Goal: Information Seeking & Learning: Learn about a topic

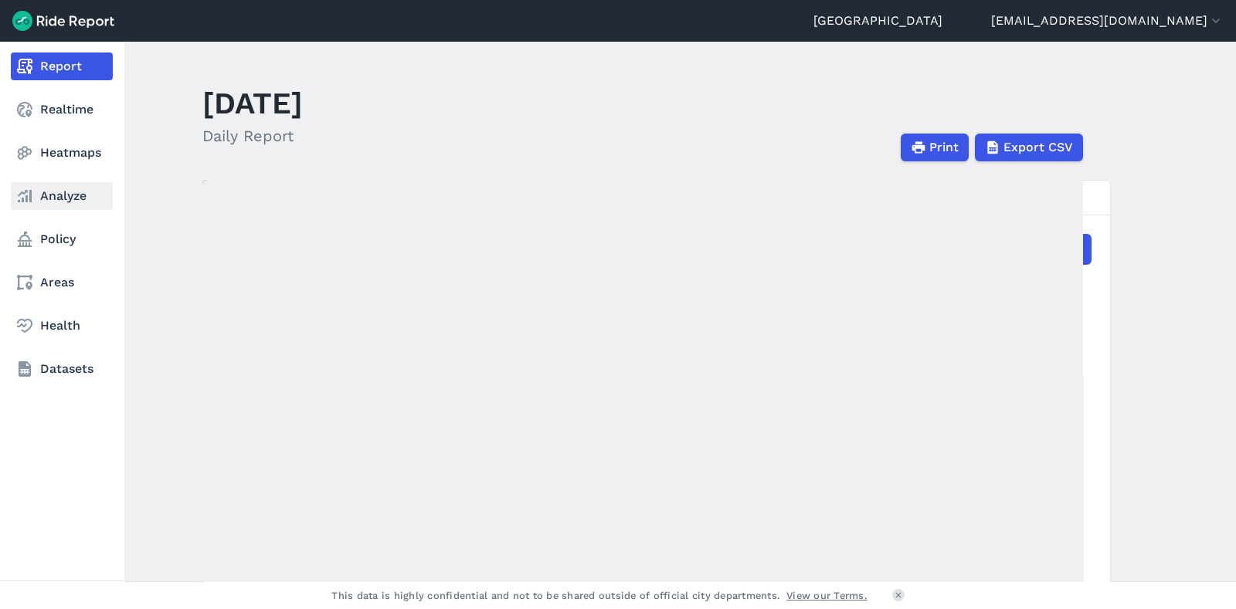
click at [56, 192] on link "Analyze" at bounding box center [62, 196] width 102 height 28
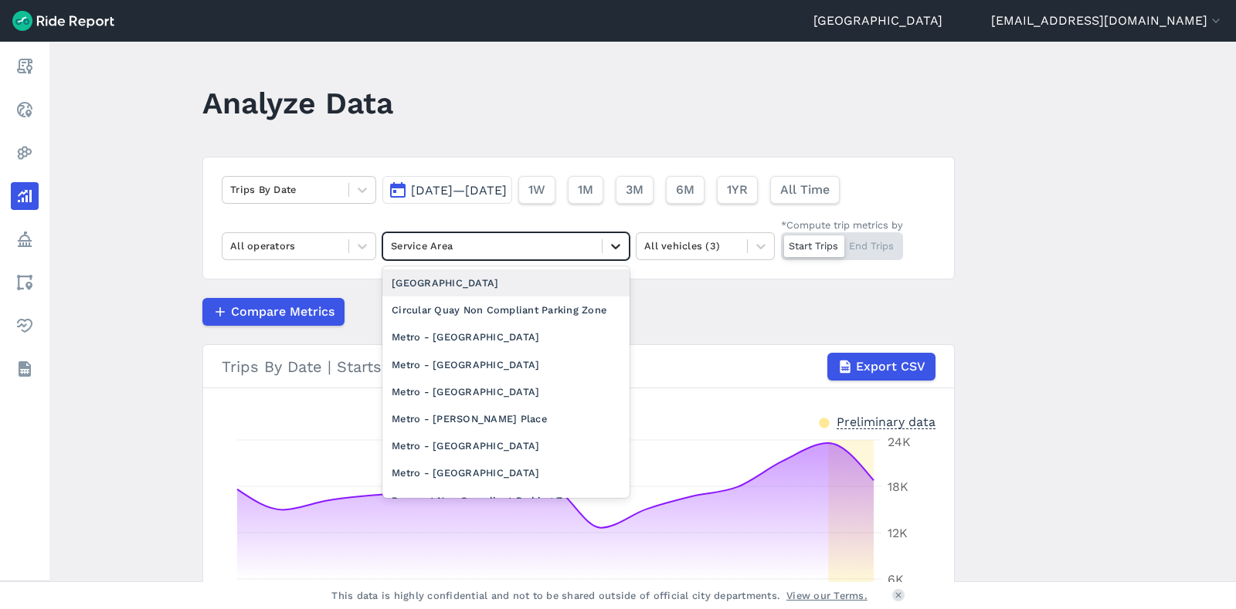
click at [614, 244] on icon at bounding box center [615, 246] width 15 height 15
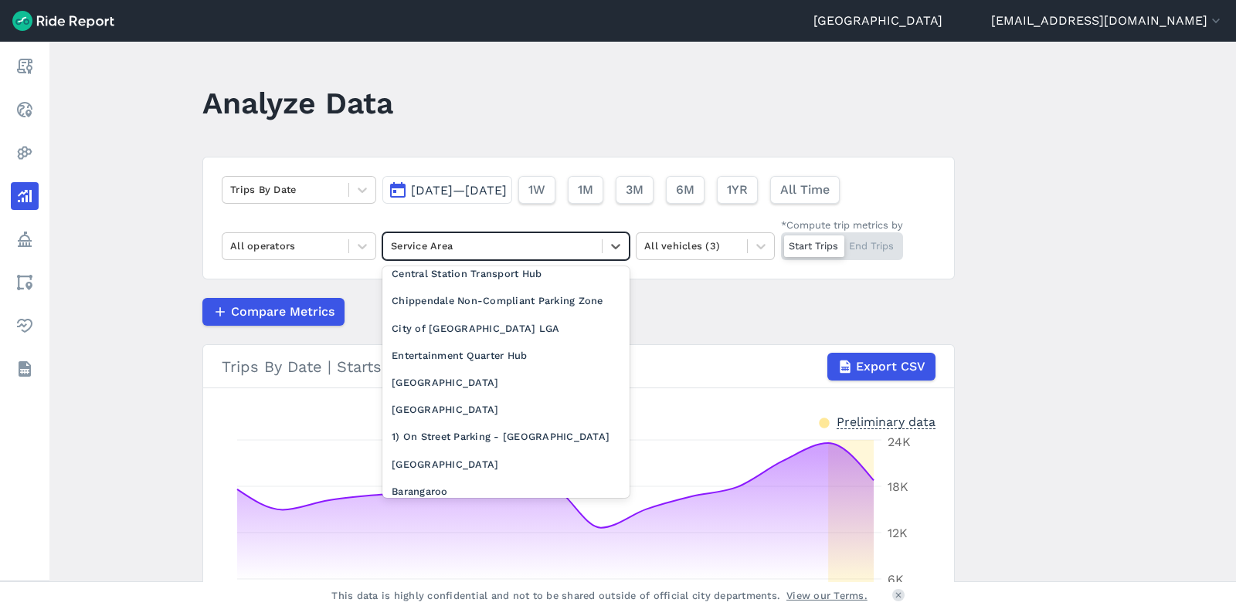
scroll to position [316, 0]
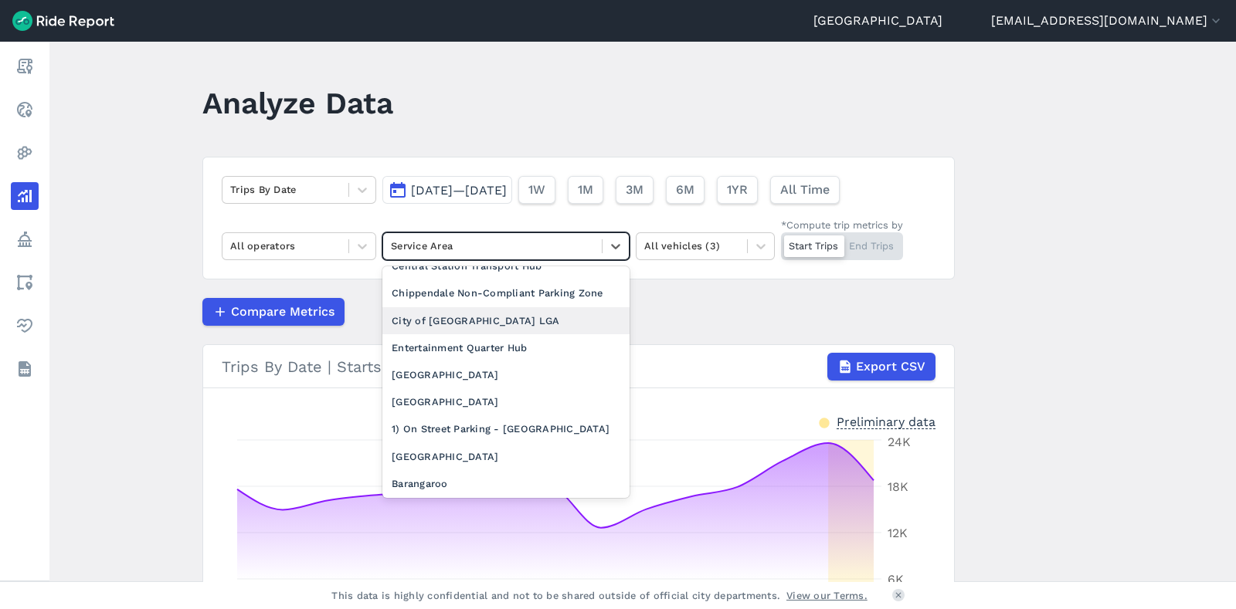
click at [499, 334] on div "City of [GEOGRAPHIC_DATA] LGA" at bounding box center [505, 320] width 247 height 27
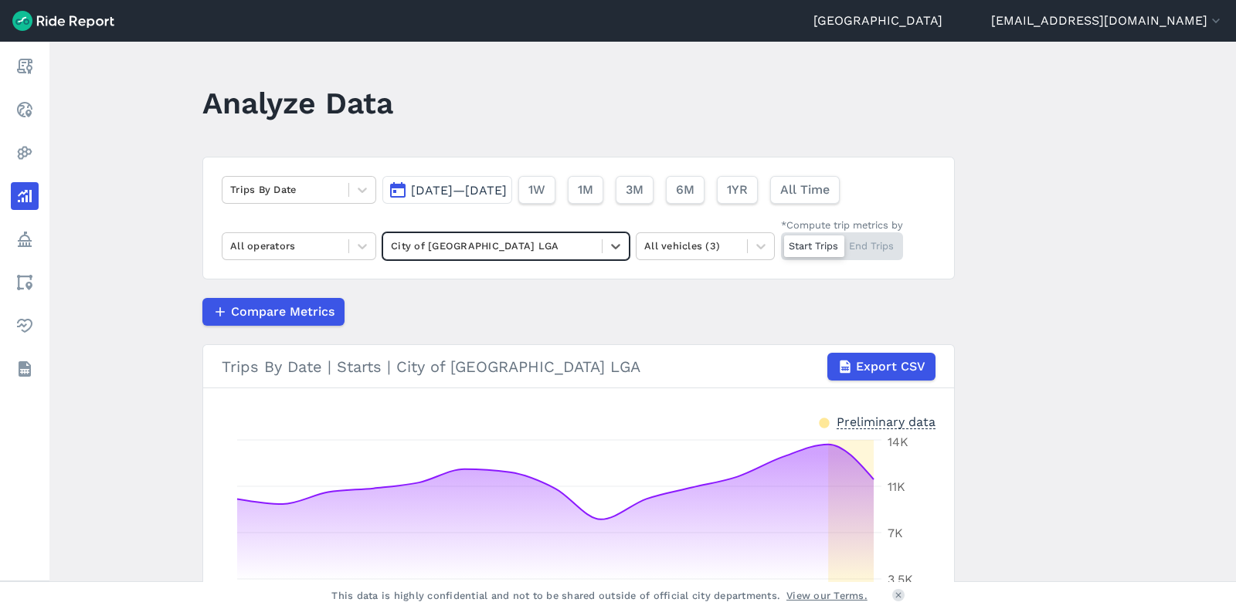
click at [460, 179] on button "[DATE]—[DATE]" at bounding box center [447, 190] width 130 height 28
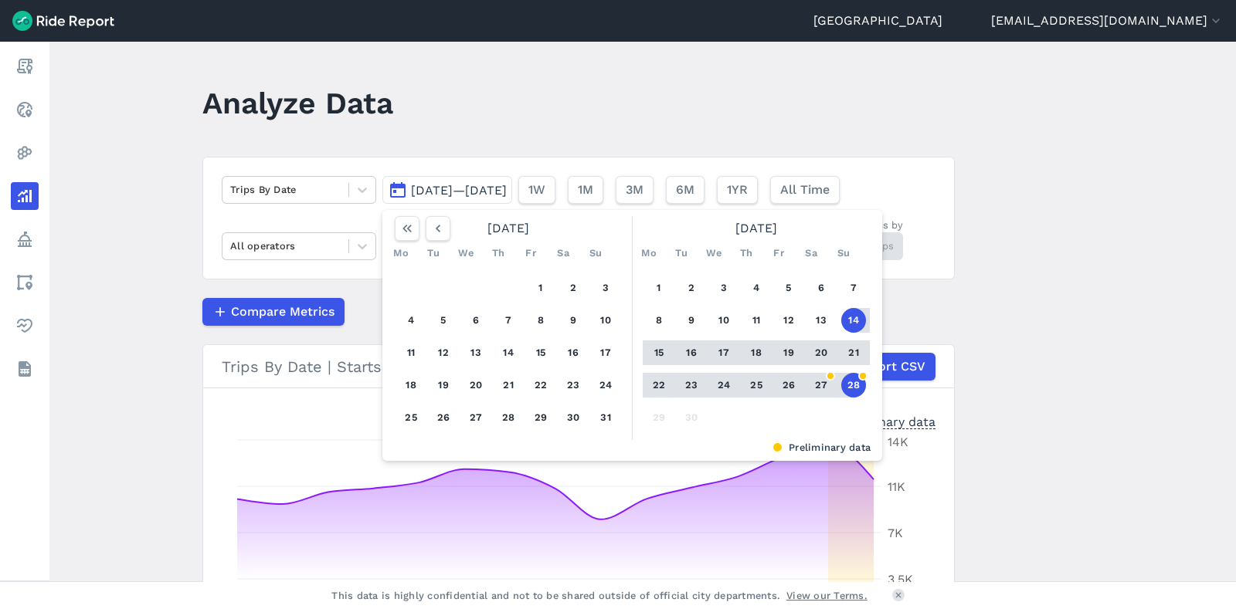
click at [654, 390] on button "22" at bounding box center [658, 385] width 25 height 25
click at [856, 387] on button "28" at bounding box center [853, 385] width 25 height 25
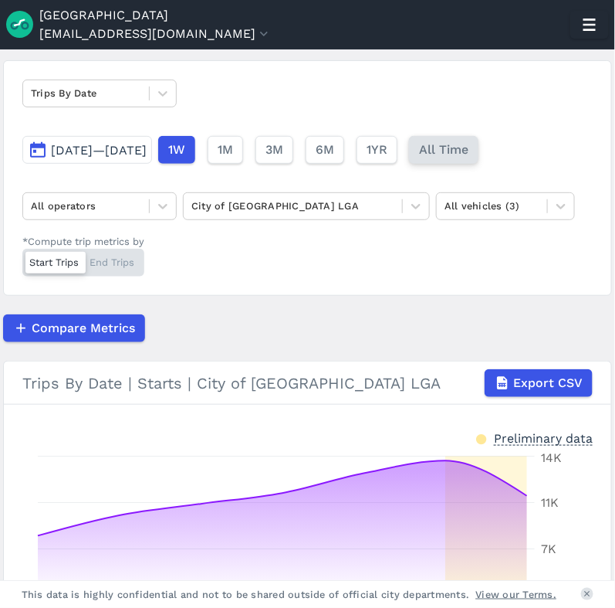
scroll to position [103, 0]
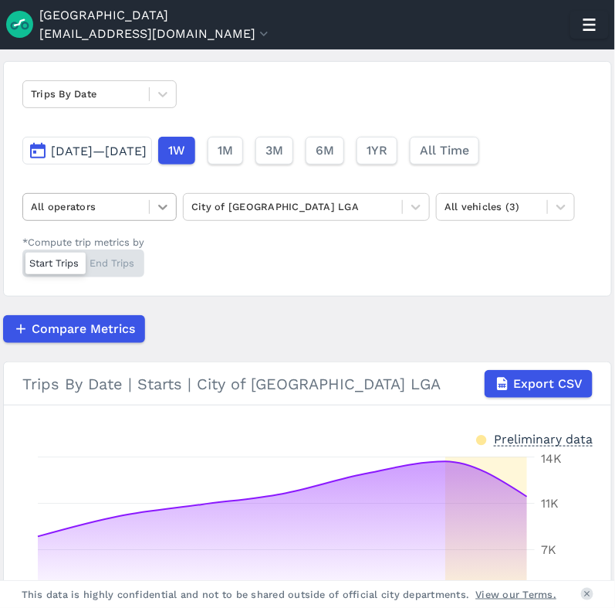
click at [161, 202] on icon at bounding box center [162, 206] width 15 height 15
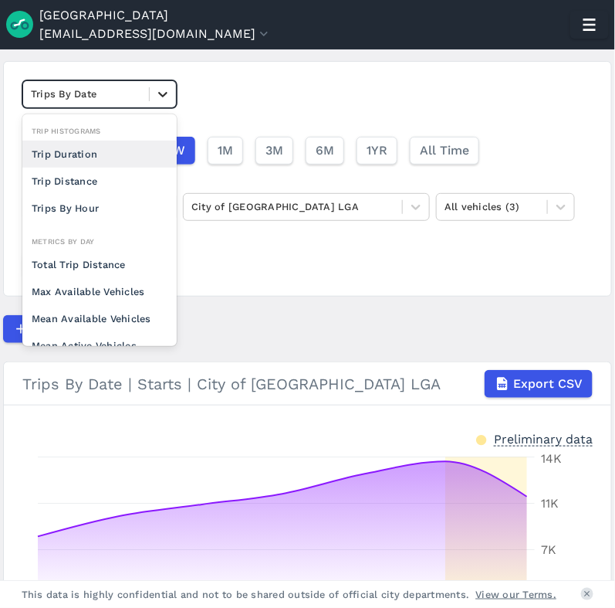
click at [170, 95] on icon at bounding box center [162, 93] width 15 height 15
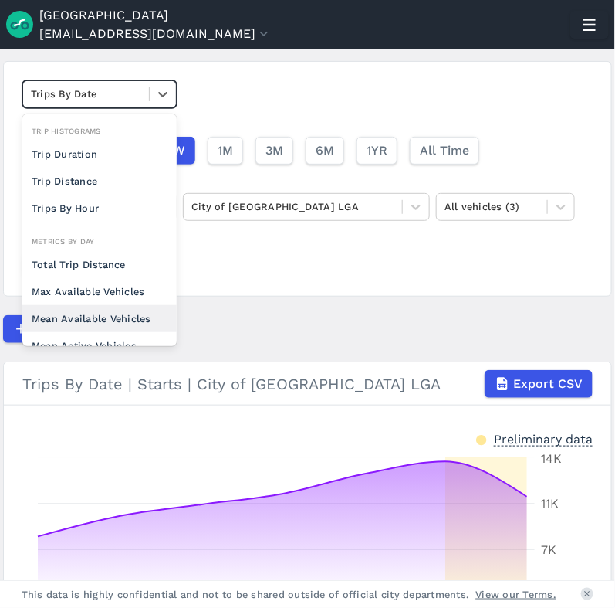
click at [118, 305] on div "Mean Available Vehicles" at bounding box center [99, 318] width 154 height 27
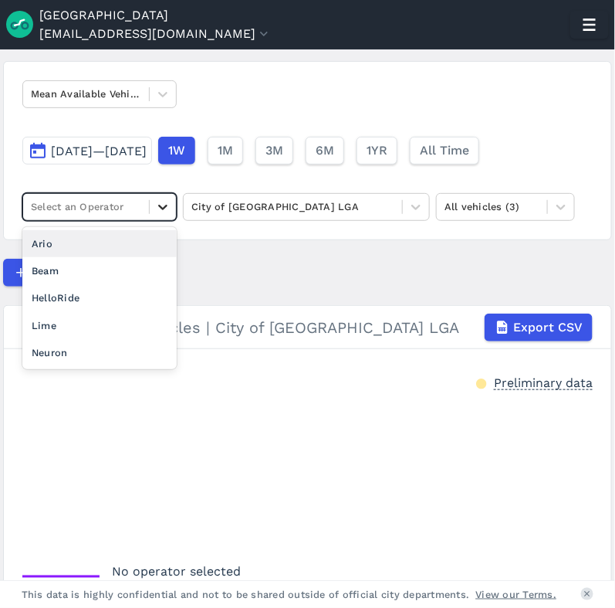
click at [166, 205] on icon at bounding box center [162, 207] width 9 height 5
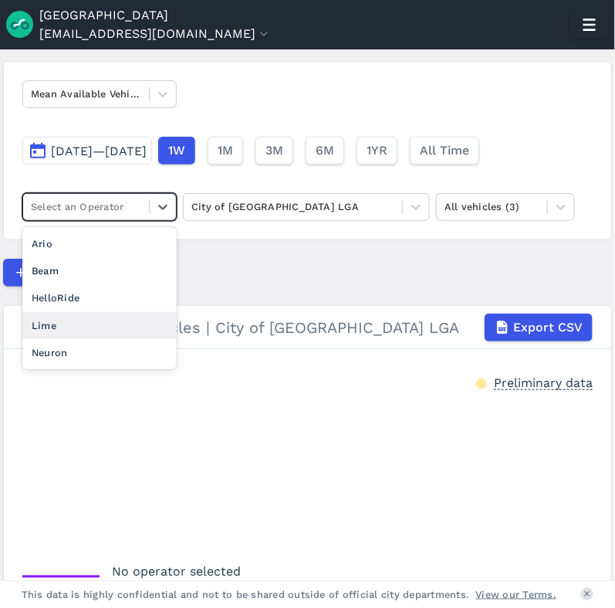
click at [81, 314] on div "Lime" at bounding box center [99, 325] width 154 height 27
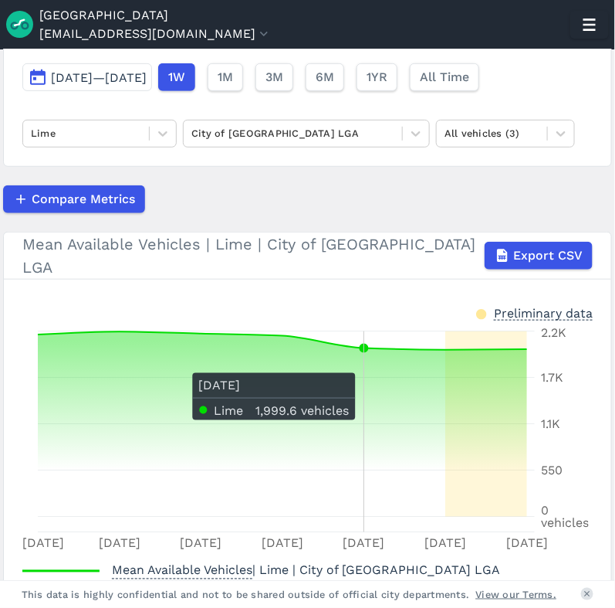
scroll to position [173, 0]
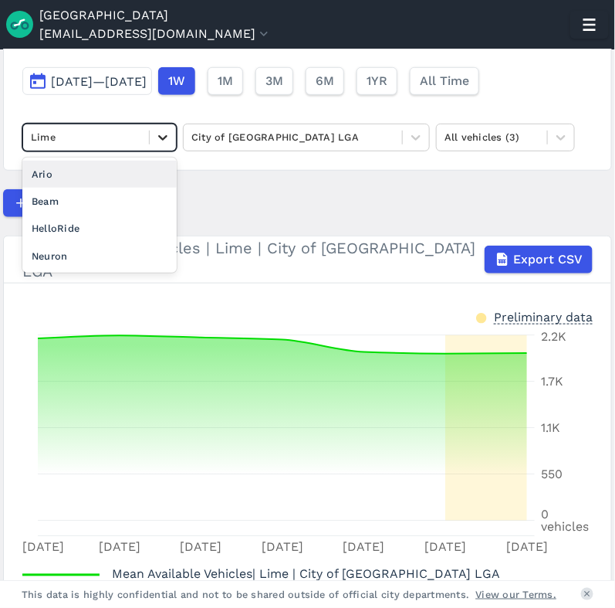
click at [164, 139] on icon at bounding box center [162, 137] width 15 height 15
click at [115, 175] on div "Ario" at bounding box center [99, 174] width 154 height 27
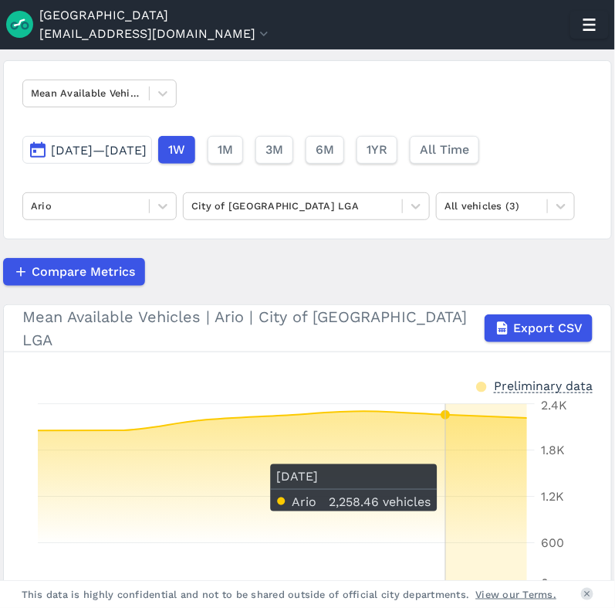
scroll to position [98, 0]
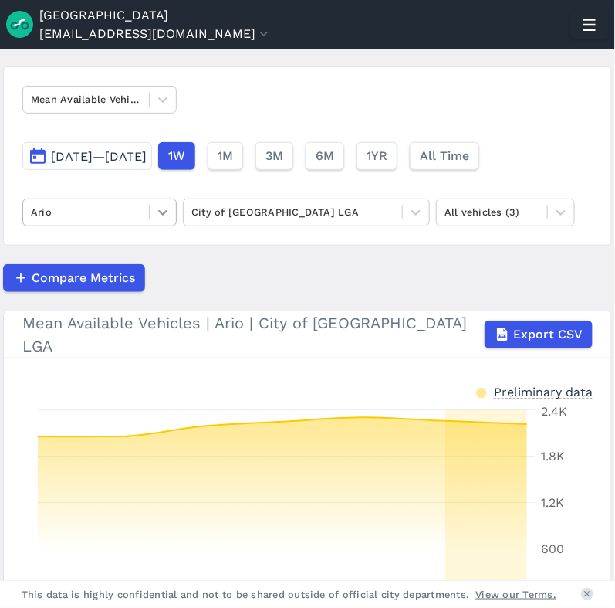
click at [158, 215] on icon at bounding box center [162, 212] width 15 height 15
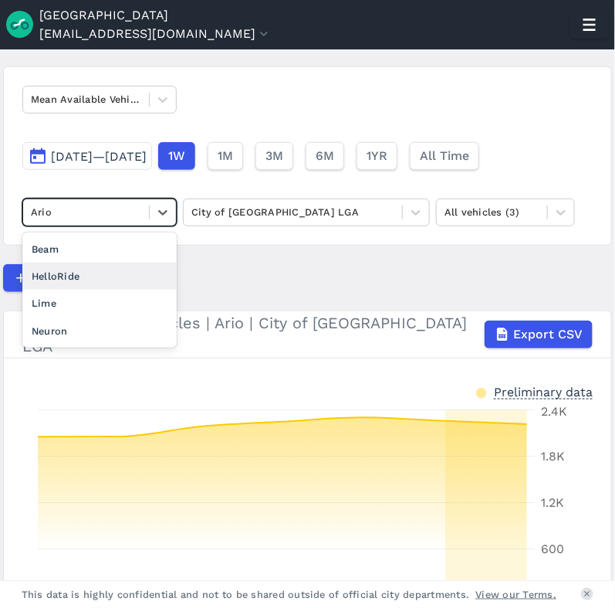
click at [67, 284] on div "HelloRide" at bounding box center [99, 276] width 154 height 27
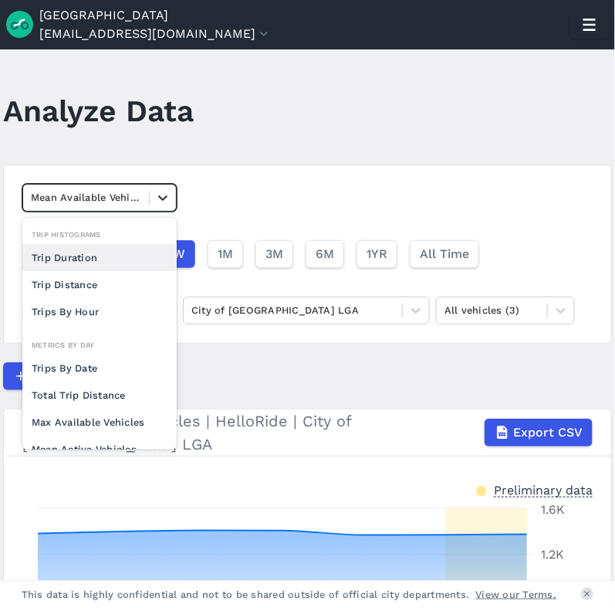
click at [164, 187] on div at bounding box center [163, 198] width 26 height 26
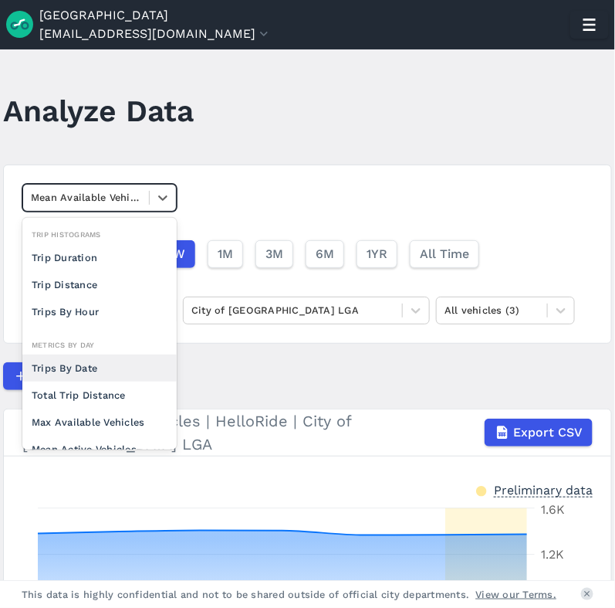
click at [62, 370] on div "Trips By Date" at bounding box center [99, 367] width 154 height 27
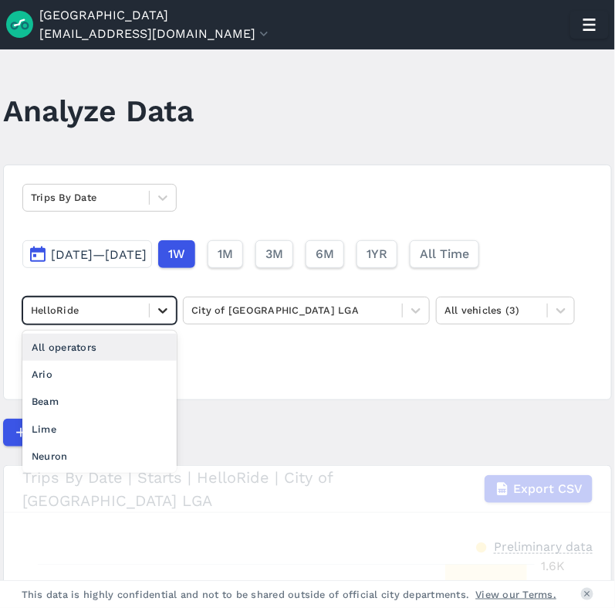
click at [161, 314] on icon at bounding box center [162, 310] width 15 height 15
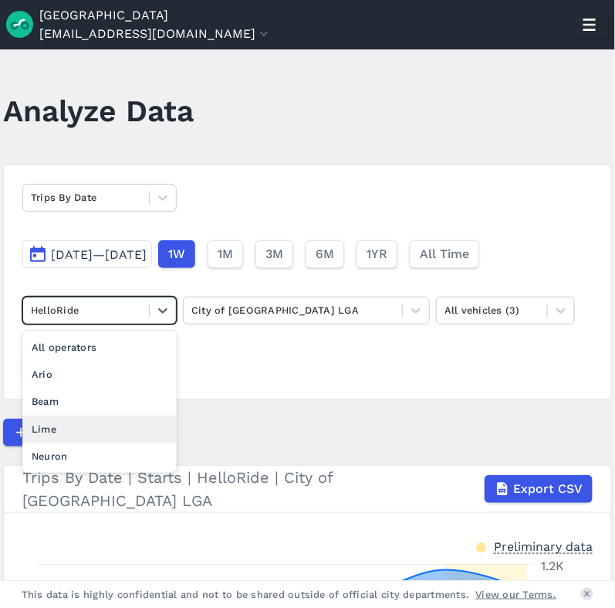
click at [58, 420] on div "Lime" at bounding box center [99, 428] width 154 height 27
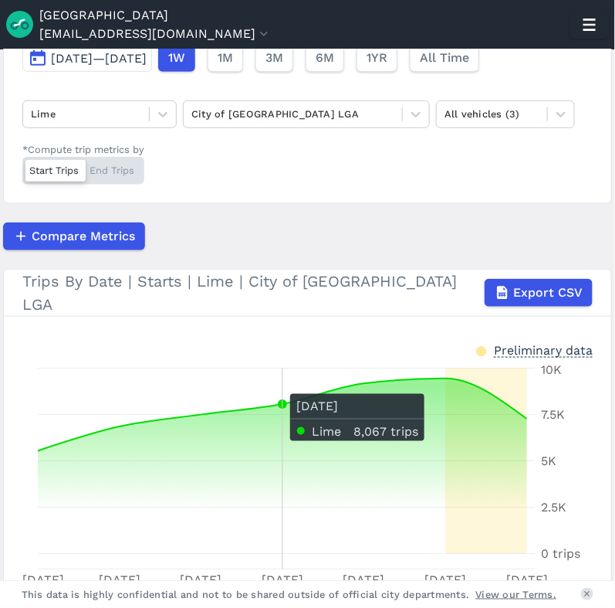
scroll to position [195, 0]
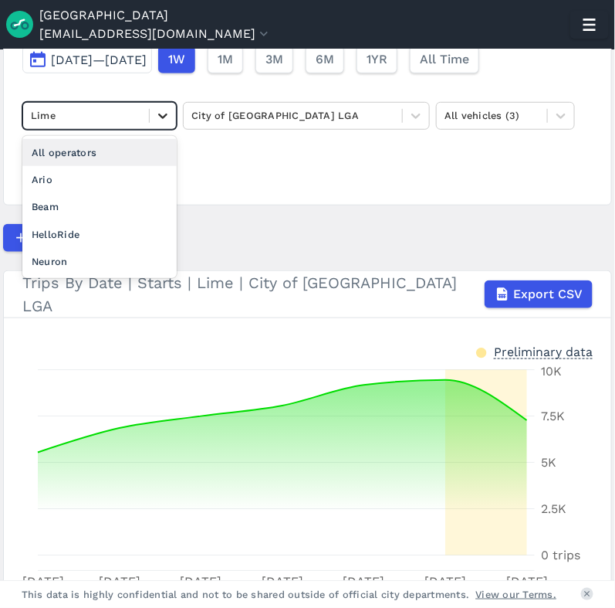
click at [166, 120] on icon at bounding box center [162, 115] width 15 height 15
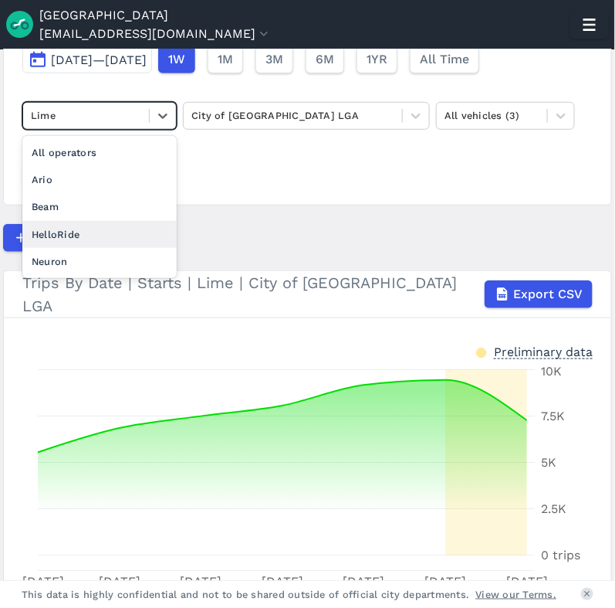
click at [104, 225] on div "HelloRide" at bounding box center [99, 234] width 154 height 27
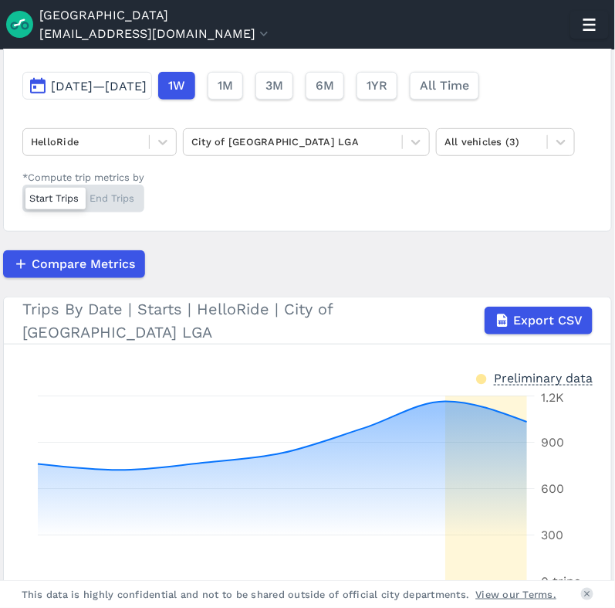
scroll to position [158, 0]
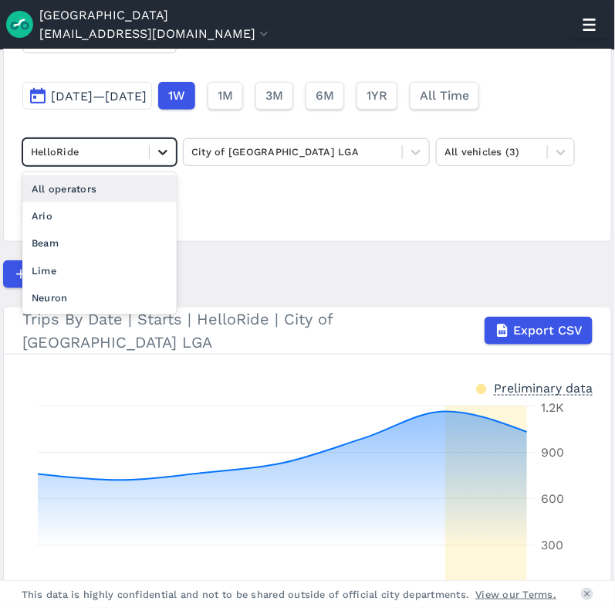
click at [169, 157] on icon at bounding box center [162, 151] width 15 height 15
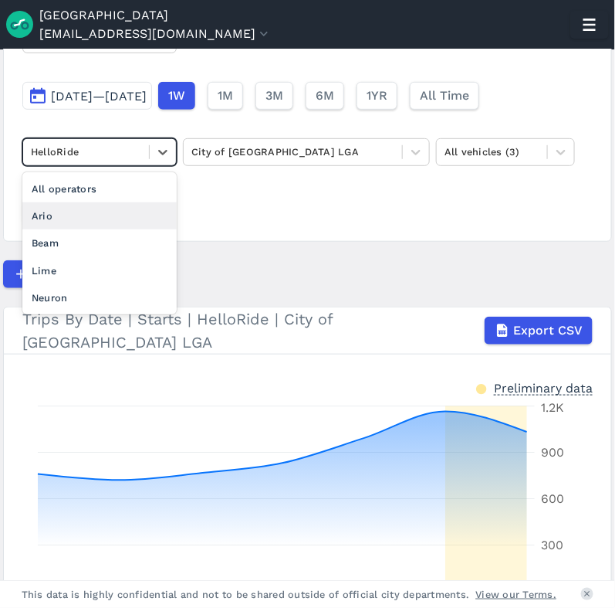
click at [91, 214] on div "Ario" at bounding box center [99, 215] width 154 height 27
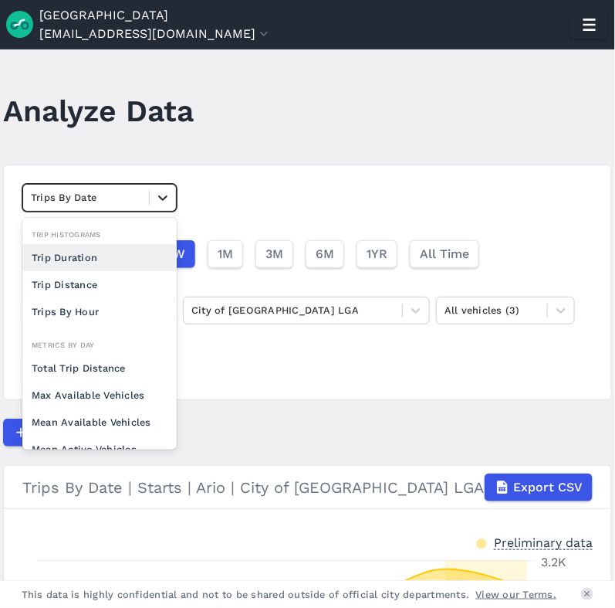
click at [173, 192] on div at bounding box center [163, 198] width 26 height 26
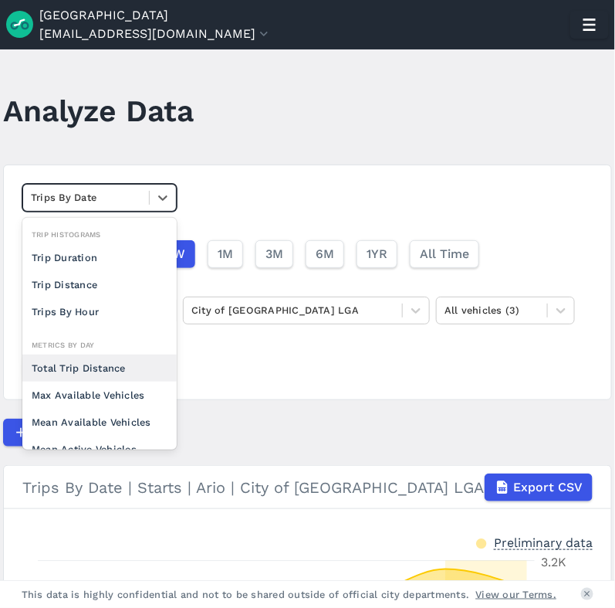
scroll to position [134, 0]
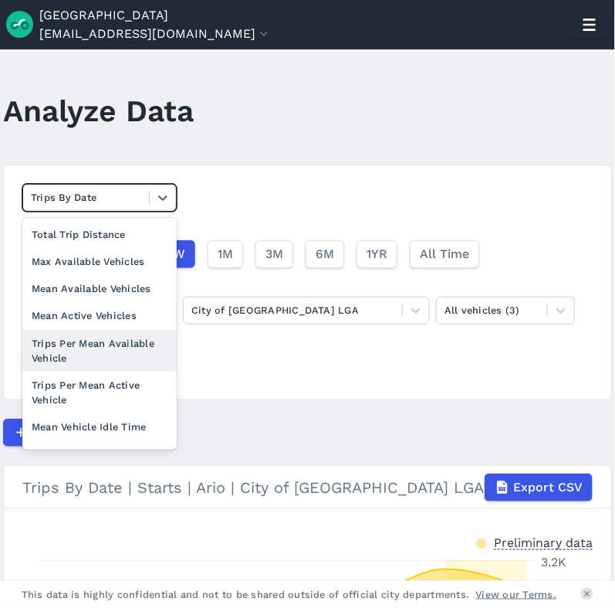
click at [112, 347] on div "Trips Per Mean Available Vehicle" at bounding box center [99, 351] width 154 height 42
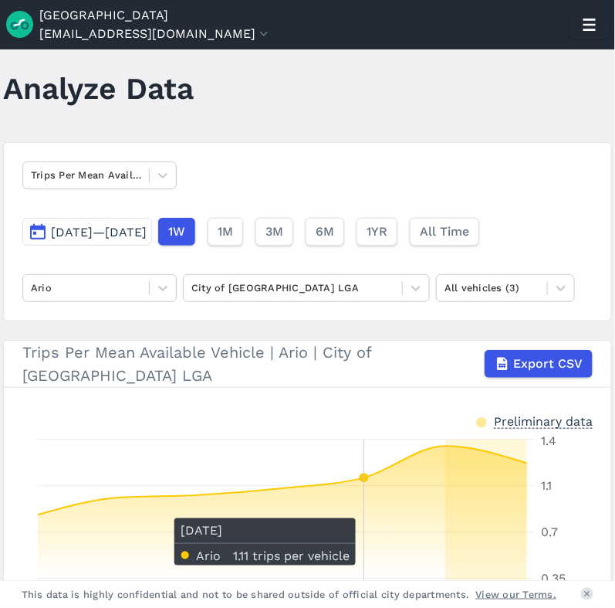
scroll to position [17, 0]
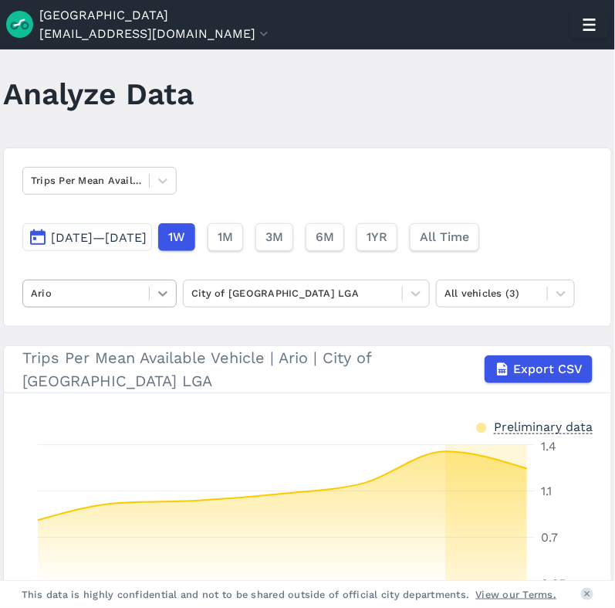
click at [164, 300] on div at bounding box center [163, 293] width 26 height 26
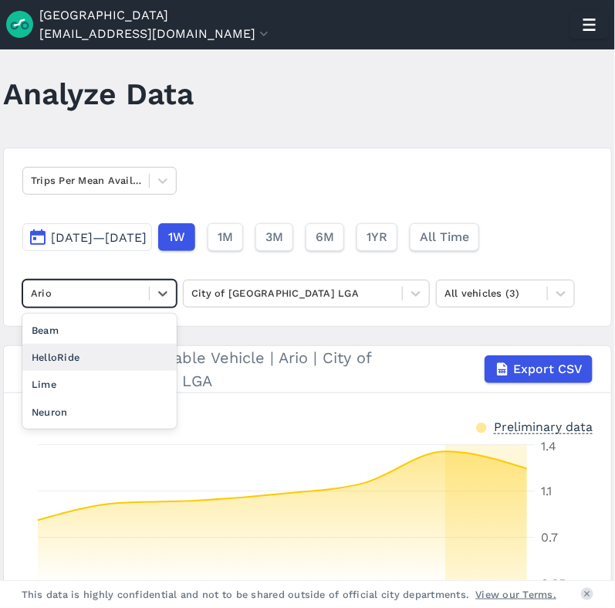
click at [112, 351] on div "HelloRide" at bounding box center [99, 357] width 154 height 27
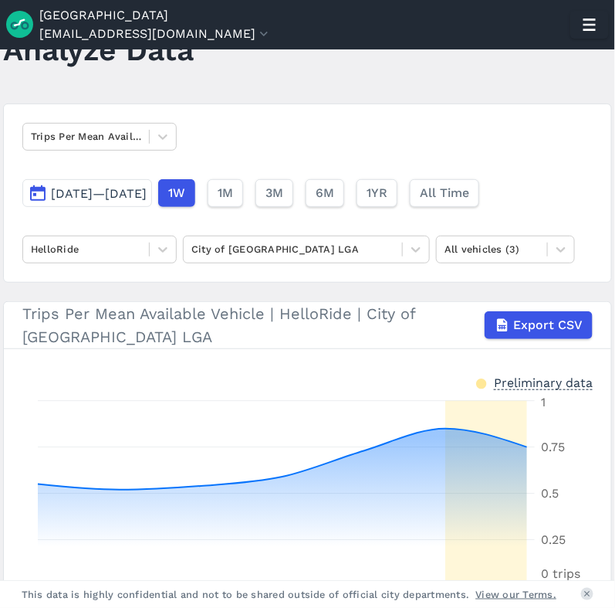
scroll to position [59, 0]
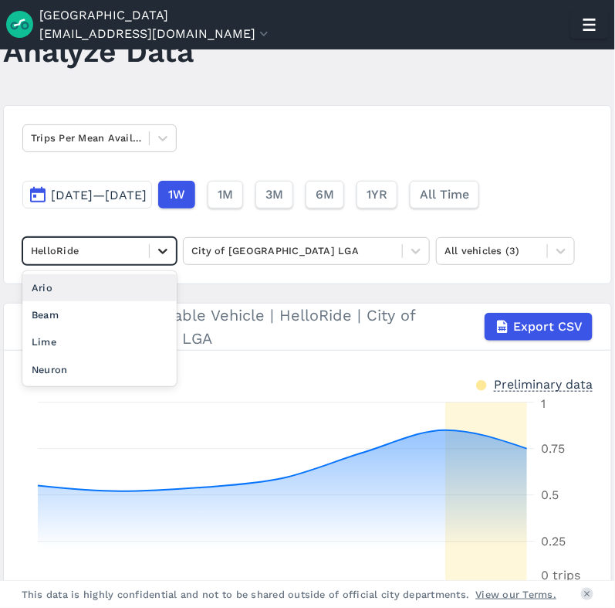
click at [166, 249] on icon at bounding box center [162, 251] width 9 height 5
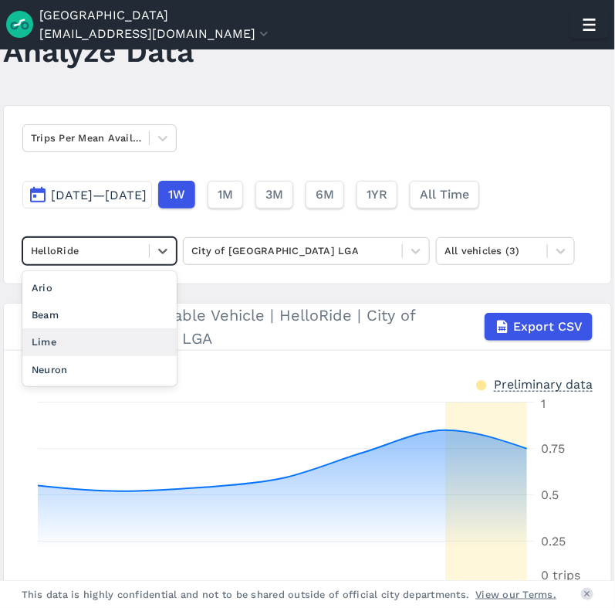
click at [97, 331] on div "Lime" at bounding box center [99, 341] width 154 height 27
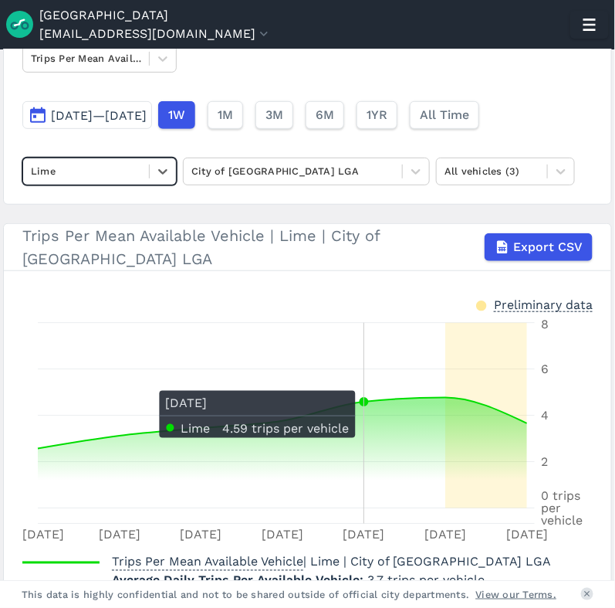
scroll to position [137, 0]
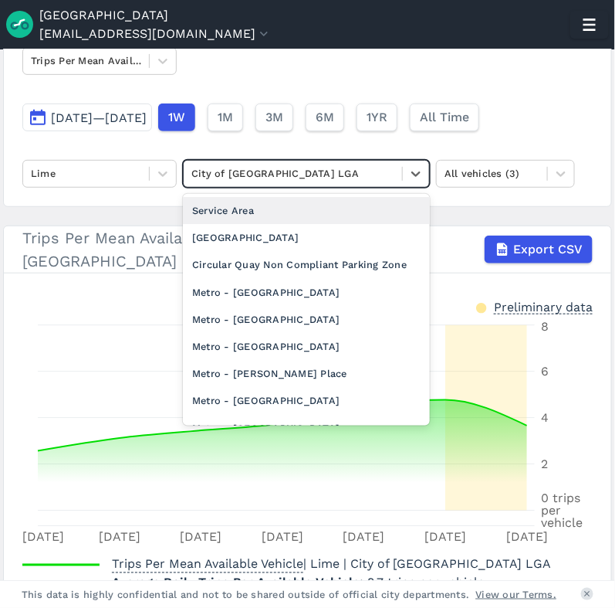
click at [239, 179] on div at bounding box center [293, 173] width 203 height 18
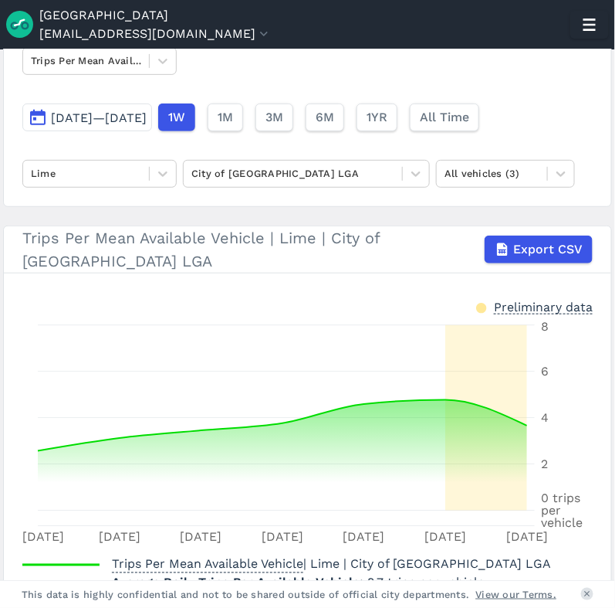
click at [178, 65] on div "Trips Per Mean Available Vehicle [DATE]—[DATE] 1W 1M 3M 6M 1YR All Time Lime Ci…" at bounding box center [307, 117] width 609 height 179
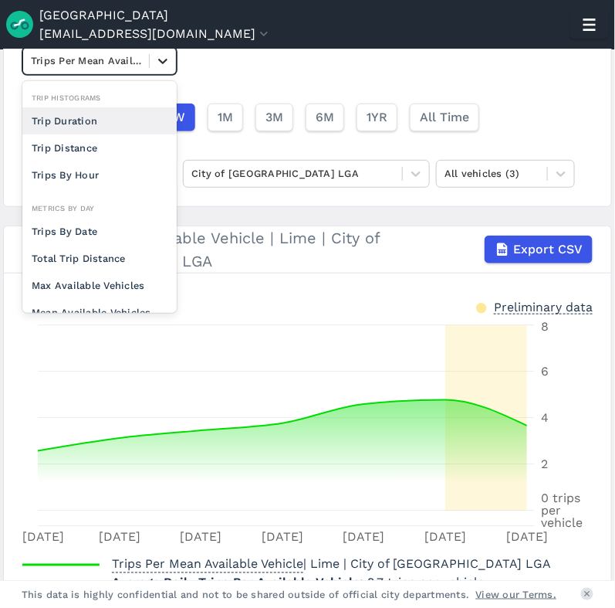
click at [166, 63] on icon at bounding box center [162, 60] width 15 height 15
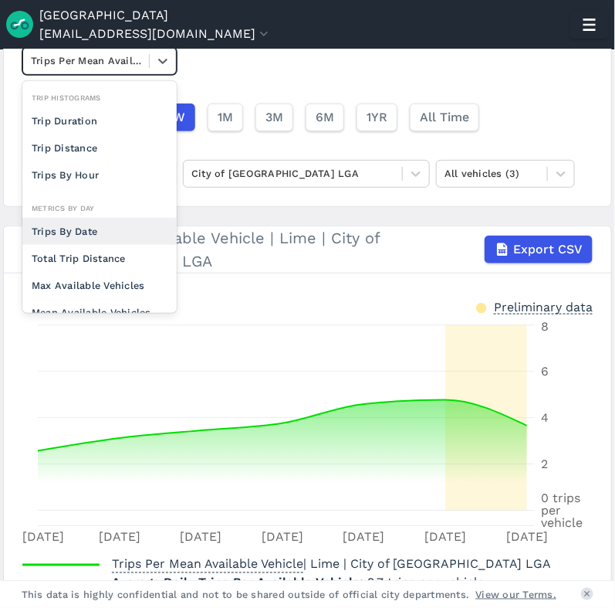
click at [74, 227] on div "Trips By Date" at bounding box center [99, 231] width 154 height 27
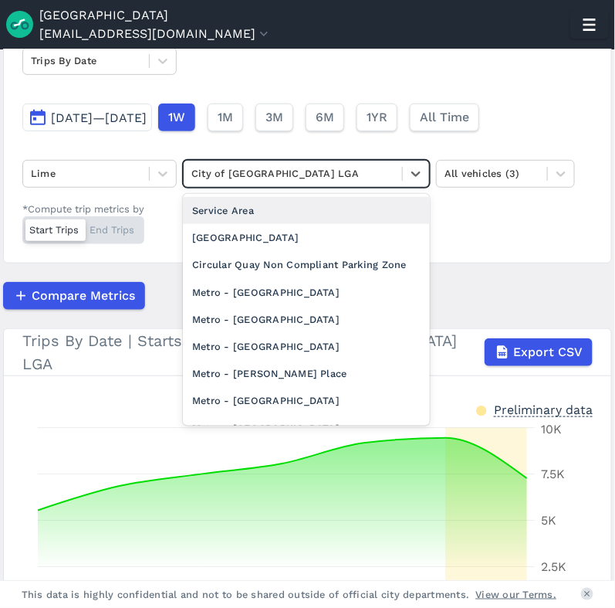
click at [274, 172] on div at bounding box center [293, 173] width 203 height 18
click at [286, 210] on div "Service Area" at bounding box center [306, 210] width 247 height 27
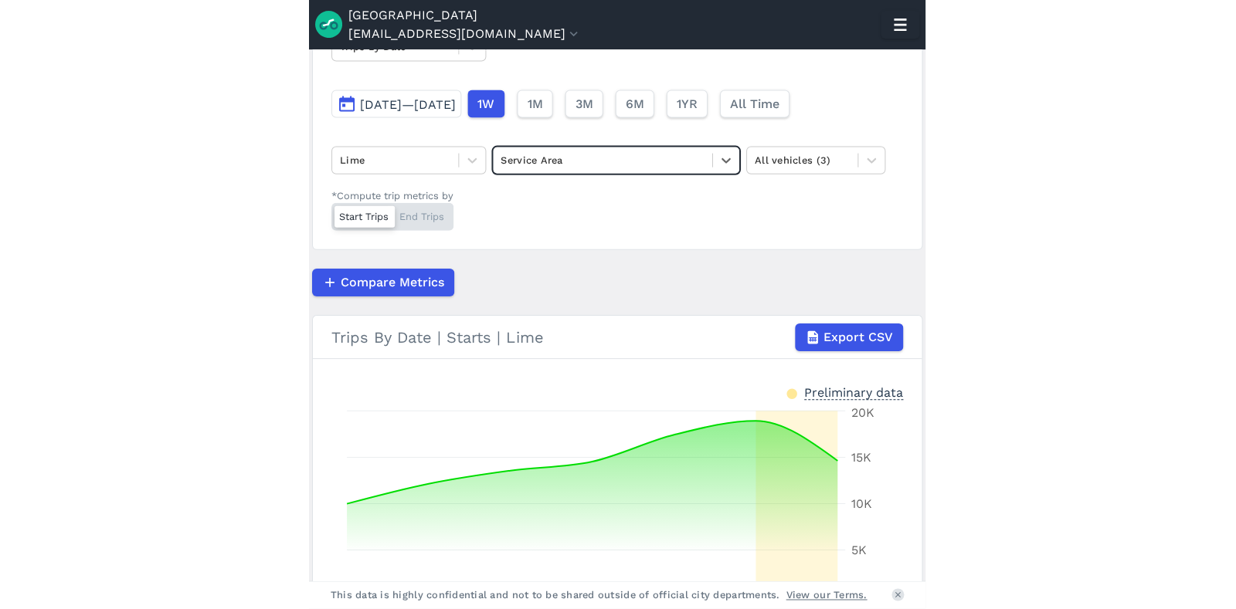
scroll to position [190, 0]
